Goal: Task Accomplishment & Management: Use online tool/utility

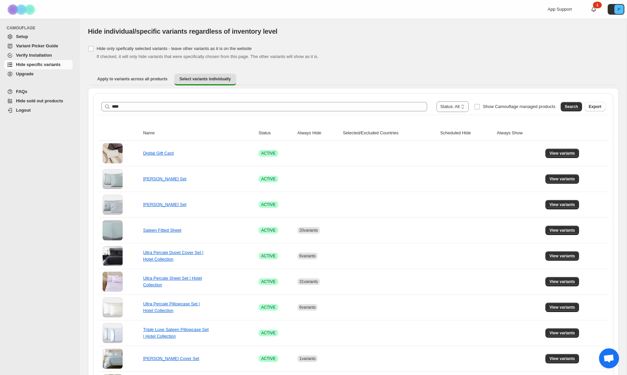
click at [565, 104] on span "Search" at bounding box center [571, 106] width 13 height 5
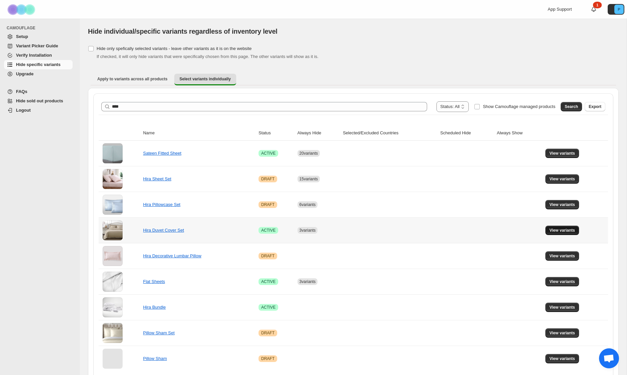
click at [563, 229] on span "View variants" at bounding box center [562, 230] width 26 height 5
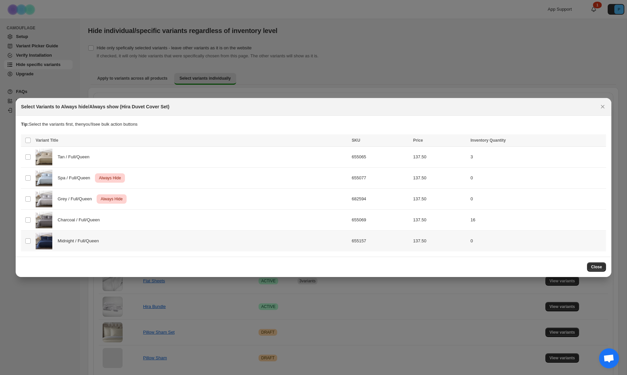
click at [201, 237] on div "Midnight / Full/Queen" at bounding box center [192, 241] width 312 height 17
click at [454, 140] on span "Always hide" at bounding box center [456, 140] width 23 height 5
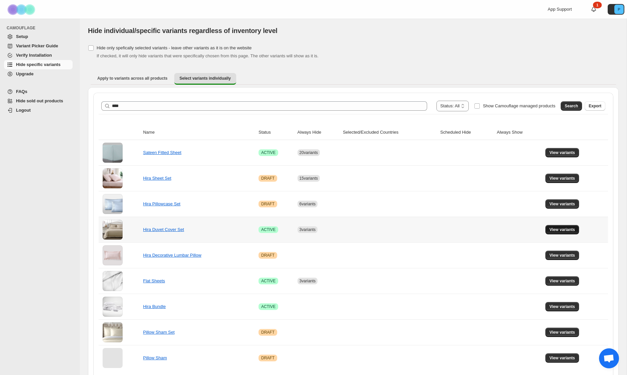
click at [557, 229] on span "View variants" at bounding box center [562, 229] width 26 height 5
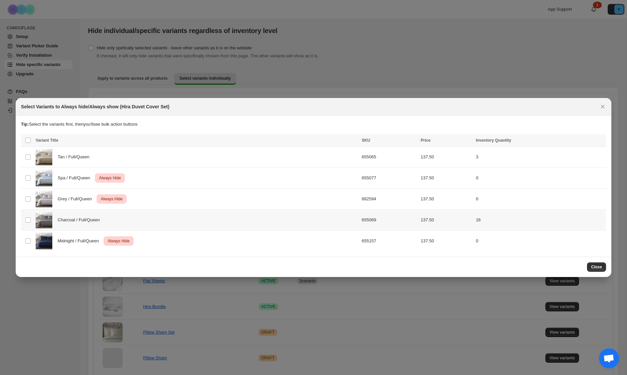
scroll to position [0, 0]
click at [605, 107] on icon "Close" at bounding box center [602, 106] width 7 height 7
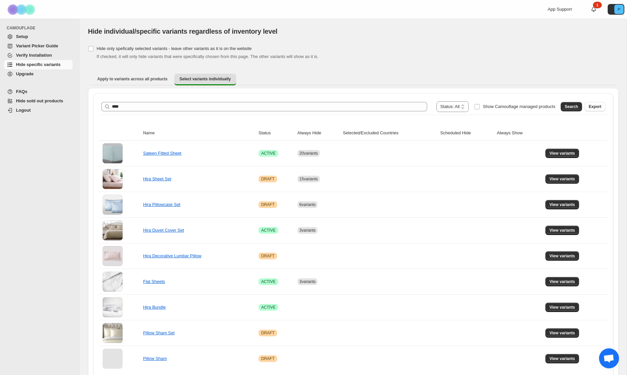
scroll to position [1, 0]
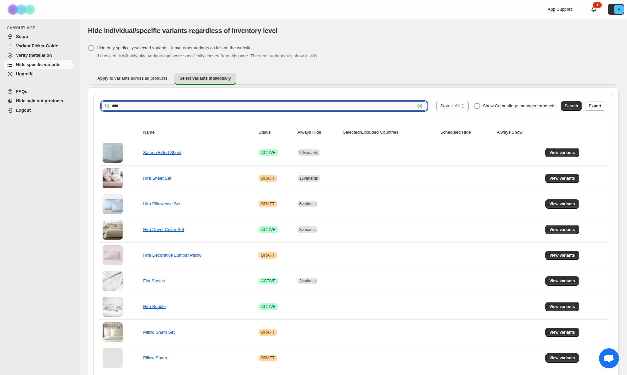
drag, startPoint x: 124, startPoint y: 101, endPoint x: 133, endPoint y: 109, distance: 12.5
click at [133, 110] on input "****" at bounding box center [263, 105] width 303 height 9
type input "**********"
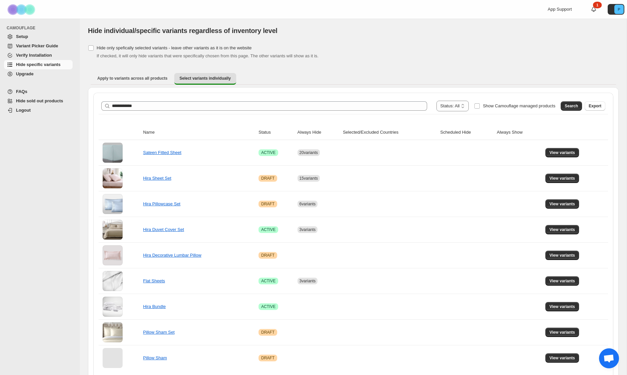
click at [567, 107] on span "Search" at bounding box center [571, 105] width 13 height 5
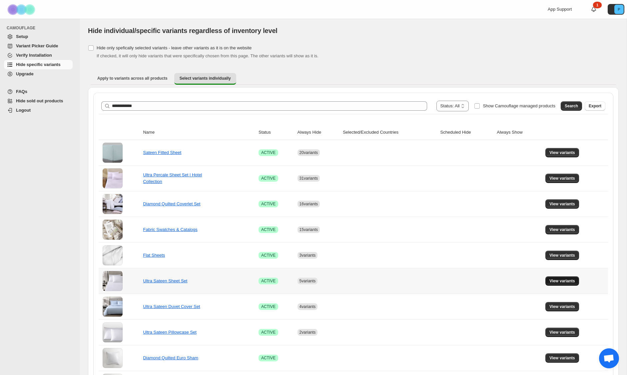
click at [566, 281] on span "View variants" at bounding box center [562, 280] width 26 height 5
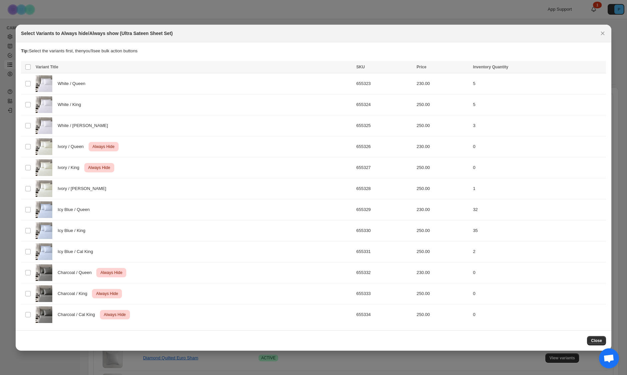
click at [595, 339] on span "Close" at bounding box center [596, 340] width 11 height 5
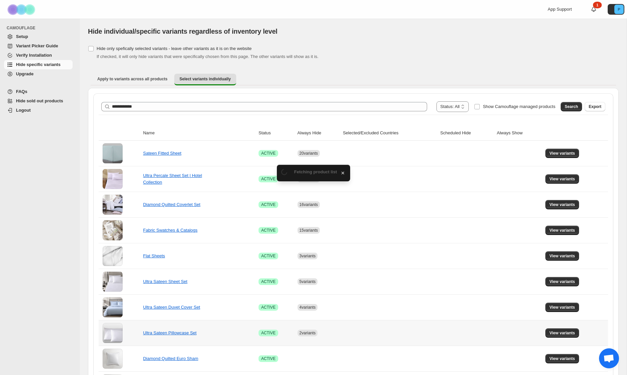
scroll to position [1, 0]
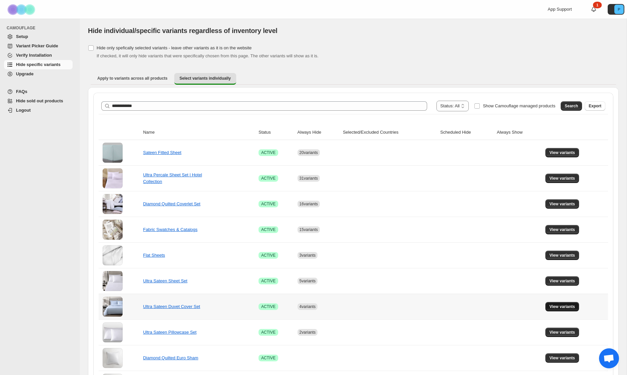
click at [556, 304] on button "View variants" at bounding box center [562, 306] width 34 height 9
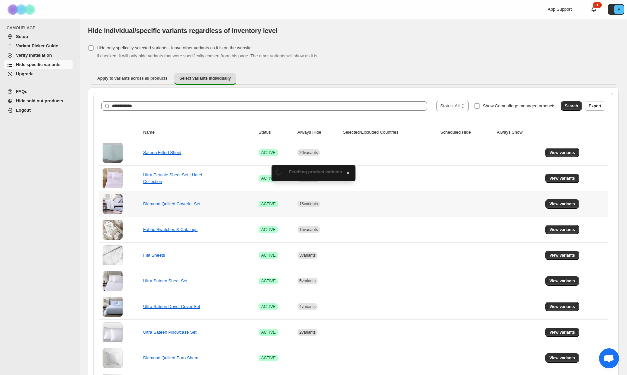
scroll to position [0, 0]
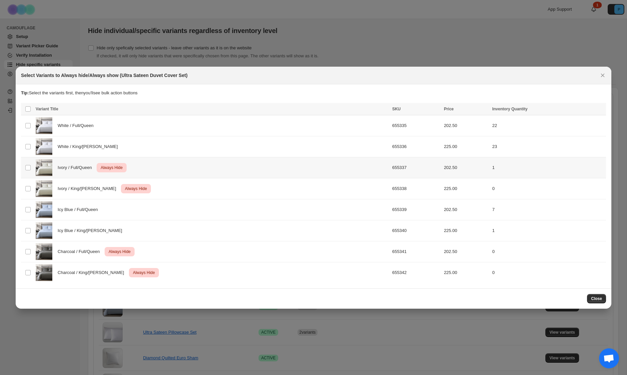
click at [122, 168] on span "Always Hide" at bounding box center [111, 168] width 25 height 8
click at [598, 110] on icon "More actions" at bounding box center [599, 109] width 7 height 7
click at [570, 123] on span "Undo always hide" at bounding box center [568, 122] width 34 height 5
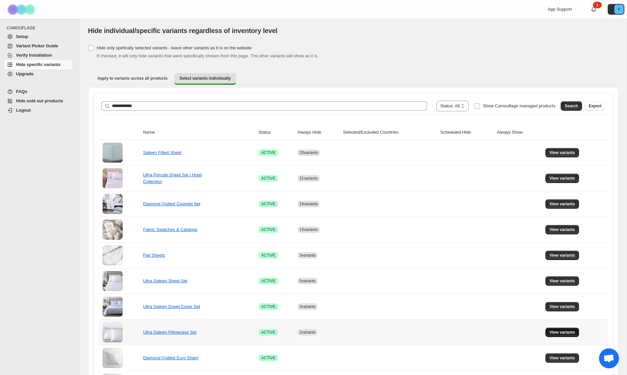
click at [556, 330] on span "View variants" at bounding box center [562, 332] width 26 height 5
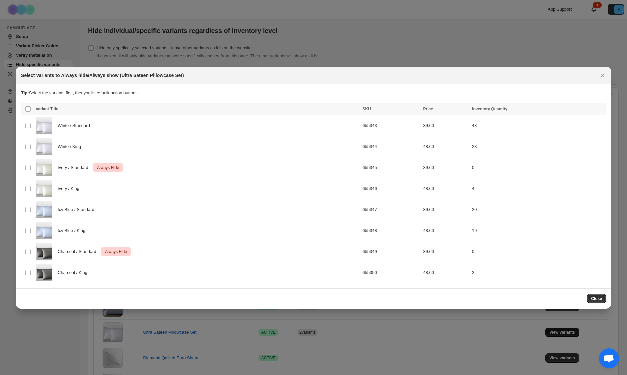
scroll to position [0, 0]
click at [591, 300] on span "Close" at bounding box center [596, 298] width 11 height 5
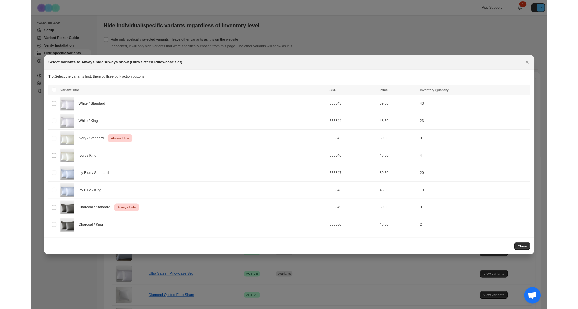
scroll to position [1, 0]
